Goal: Transaction & Acquisition: Book appointment/travel/reservation

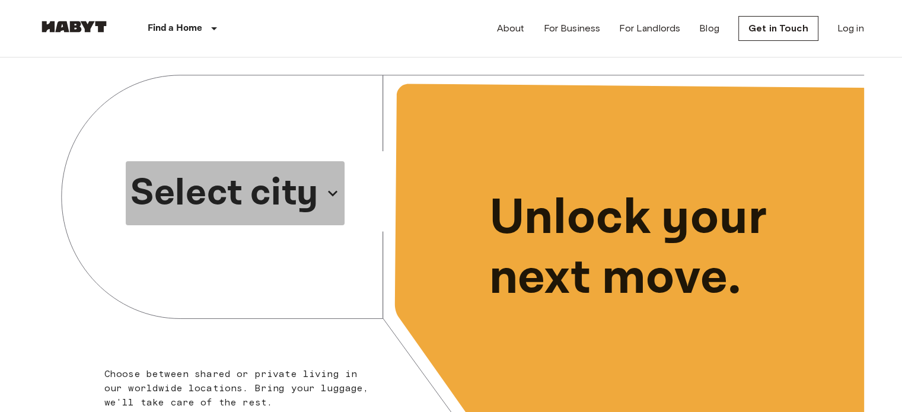
click at [282, 193] on p "Select city" at bounding box center [224, 193] width 188 height 57
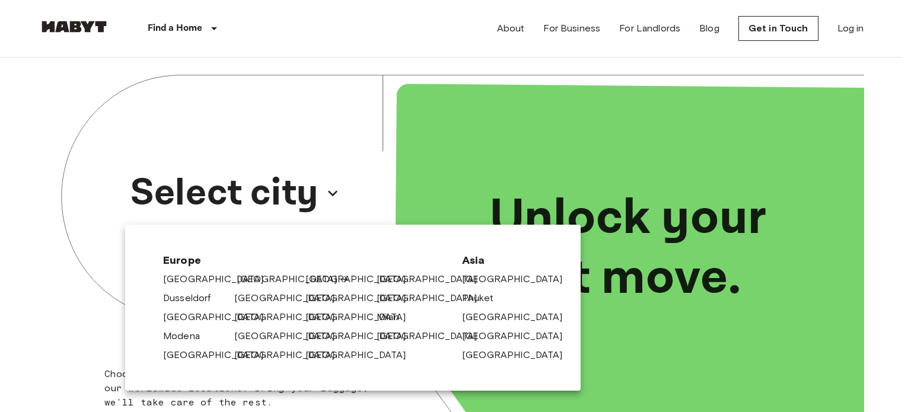
click at [249, 284] on link "[GEOGRAPHIC_DATA]" at bounding box center [293, 279] width 113 height 14
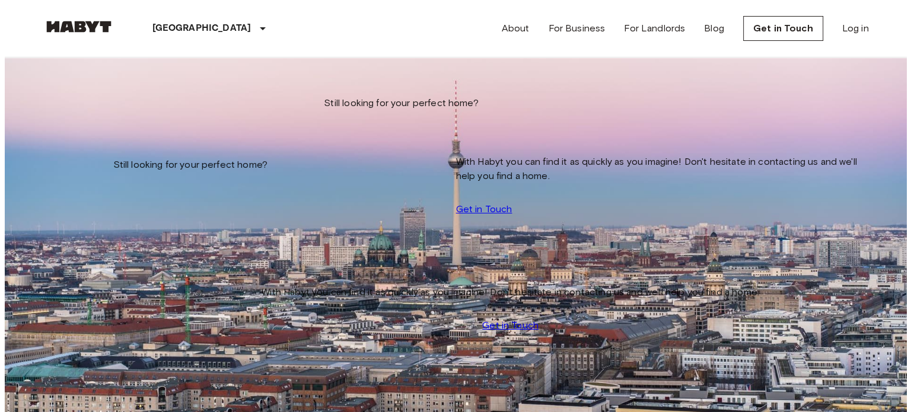
scroll to position [33, 0]
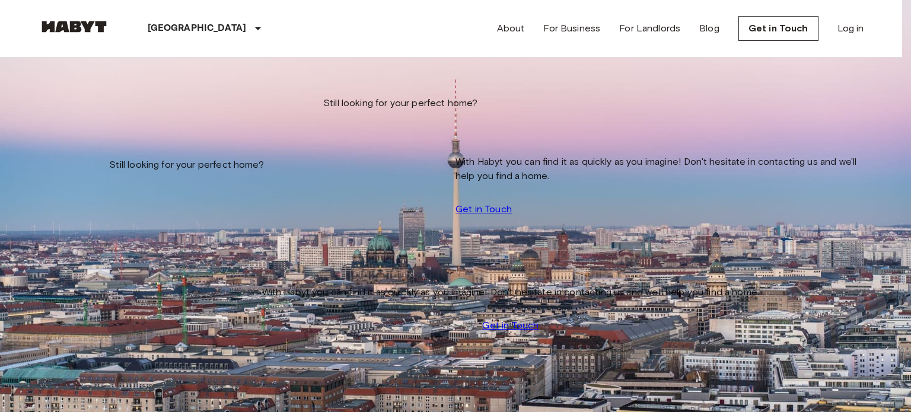
click at [415, 58] on div at bounding box center [455, 206] width 911 height 412
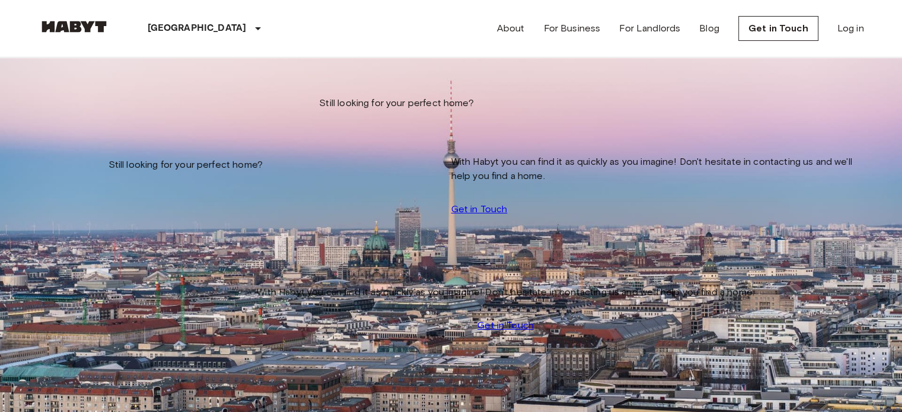
click at [165, 94] on icon "tune" at bounding box center [158, 86] width 14 height 14
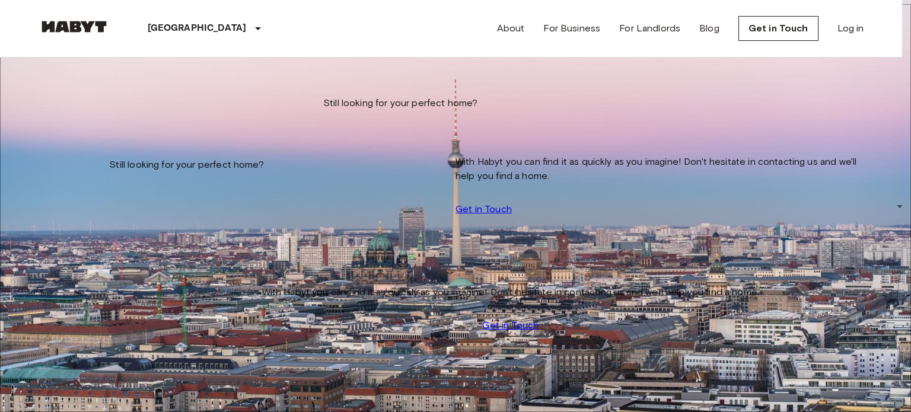
scroll to position [298, 0]
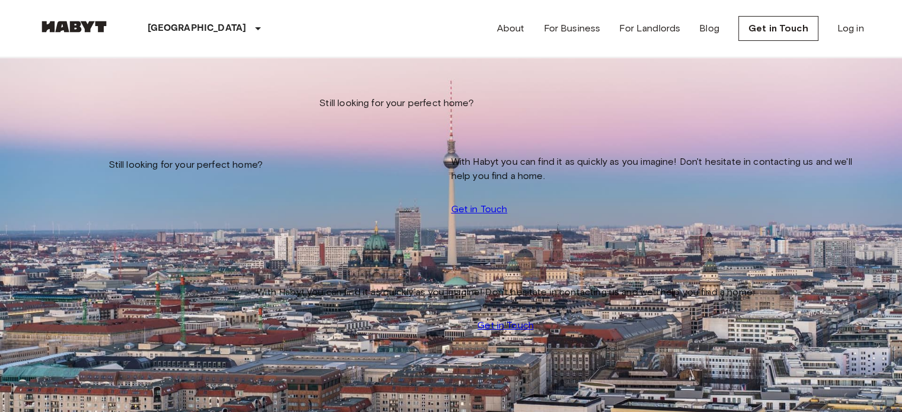
click at [170, 97] on button "tune" at bounding box center [159, 88] width 24 height 20
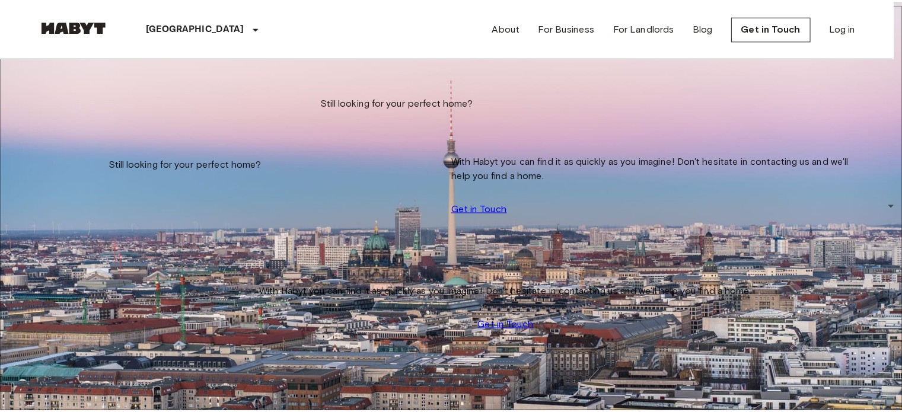
scroll to position [294, 0]
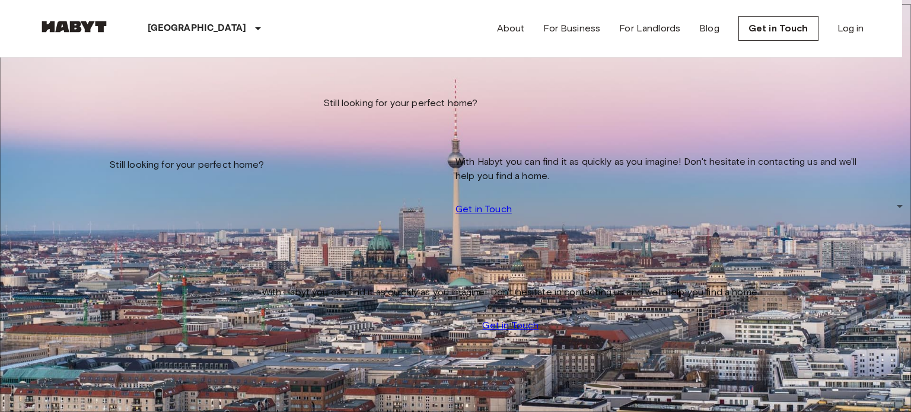
type input "**"
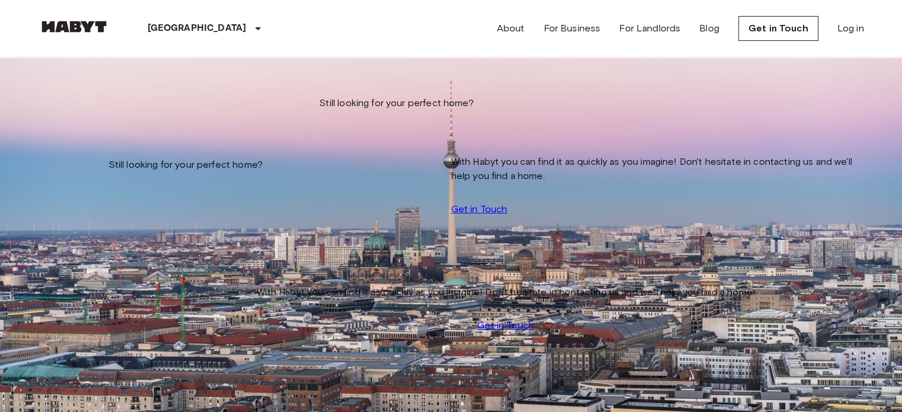
click at [164, 90] on icon "tune" at bounding box center [158, 86] width 11 height 7
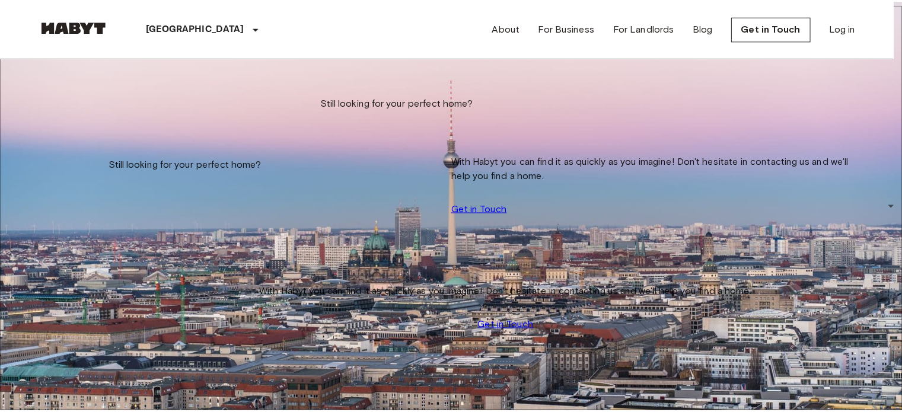
scroll to position [389, 0]
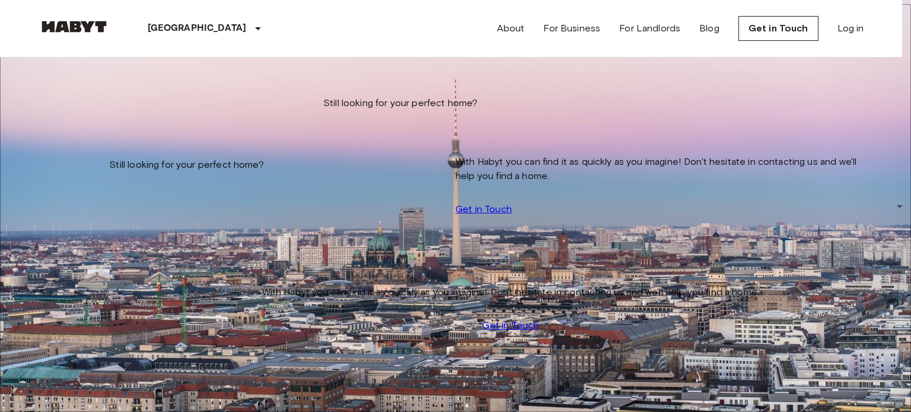
type input "**"
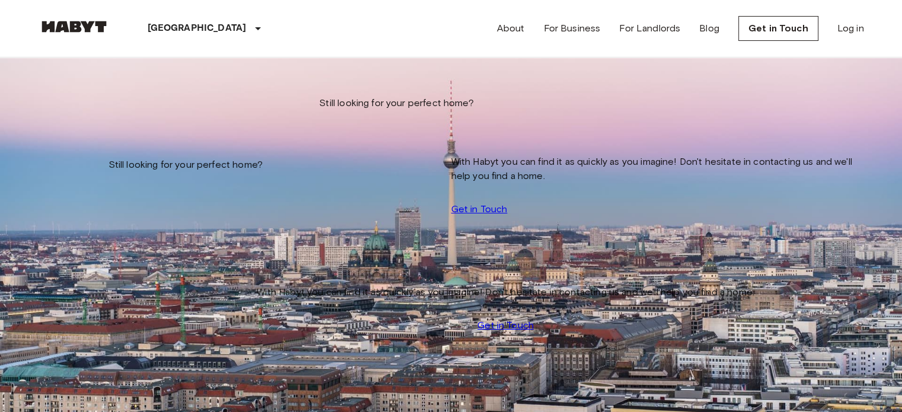
scroll to position [22542, 0]
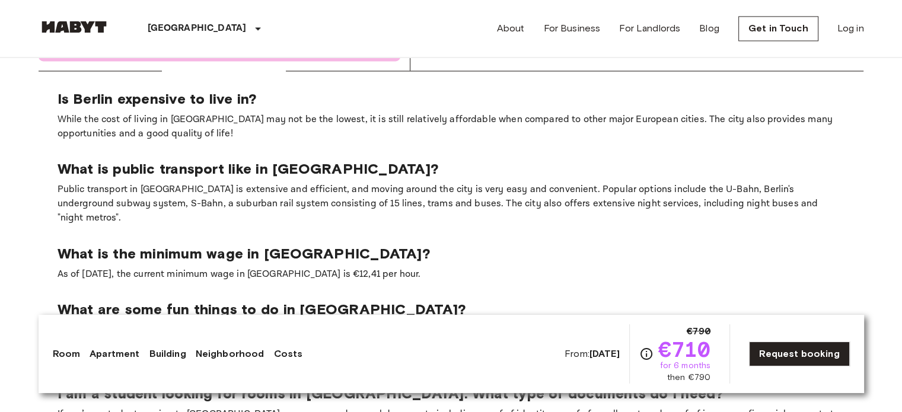
scroll to position [1988, 0]
